Goal: Navigation & Orientation: Find specific page/section

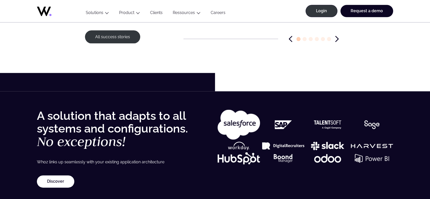
scroll to position [698, 0]
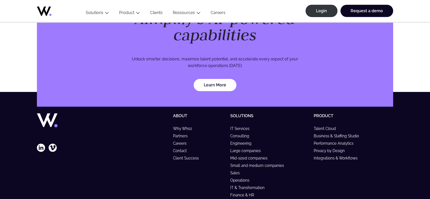
scroll to position [1522, 0]
